Goal: Task Accomplishment & Management: Use online tool/utility

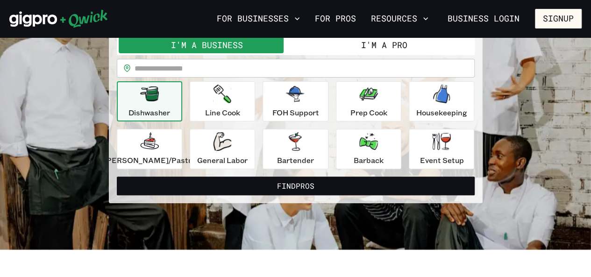
scroll to position [93, 0]
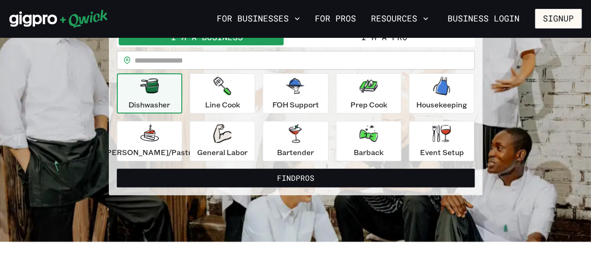
click at [393, 42] on button "I'm a Pro" at bounding box center [384, 36] width 177 height 17
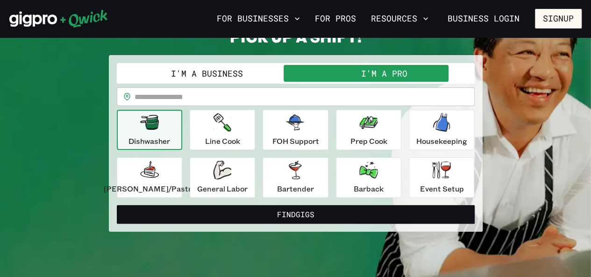
scroll to position [56, 0]
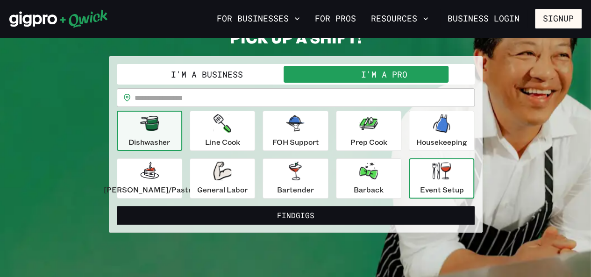
click at [435, 182] on div "Event Setup" at bounding box center [441, 179] width 44 height 34
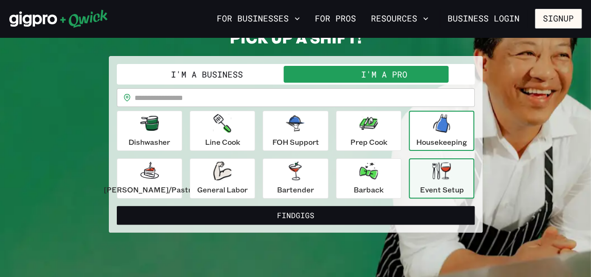
click at [433, 132] on icon "button" at bounding box center [441, 123] width 17 height 19
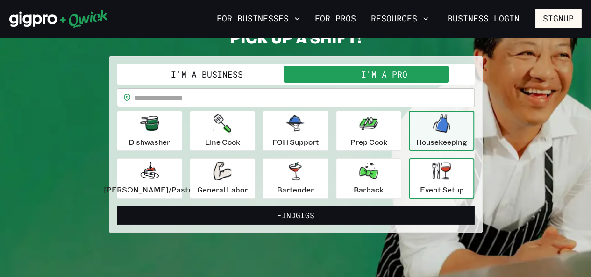
click at [419, 190] on p "Event Setup" at bounding box center [441, 189] width 44 height 11
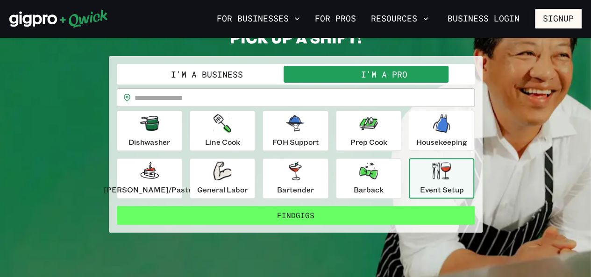
click at [347, 206] on button "Find Gigs" at bounding box center [296, 215] width 358 height 19
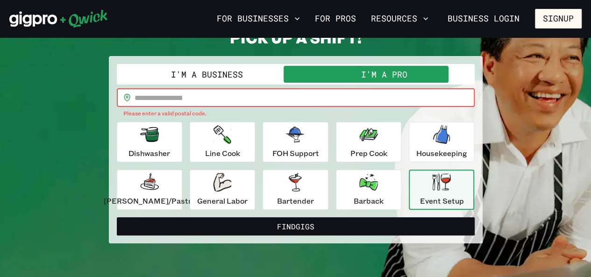
click at [267, 103] on input "text" at bounding box center [304, 97] width 340 height 19
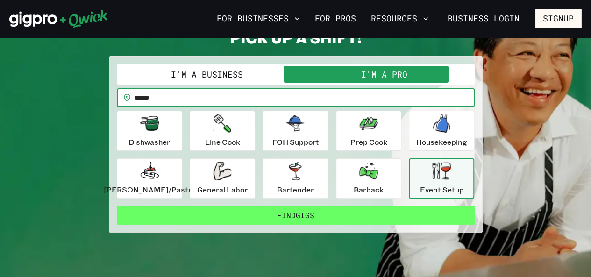
type input "*****"
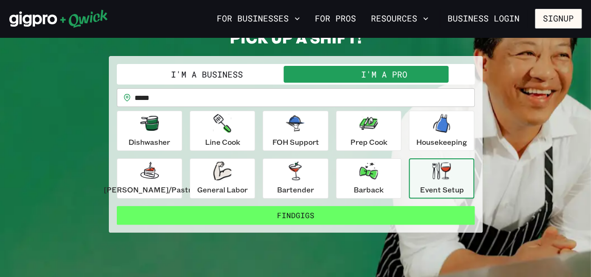
click at [301, 214] on button "Find Gigs" at bounding box center [296, 215] width 358 height 19
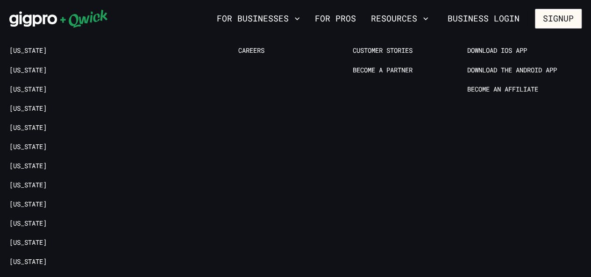
scroll to position [1175, 0]
